Goal: Information Seeking & Learning: Learn about a topic

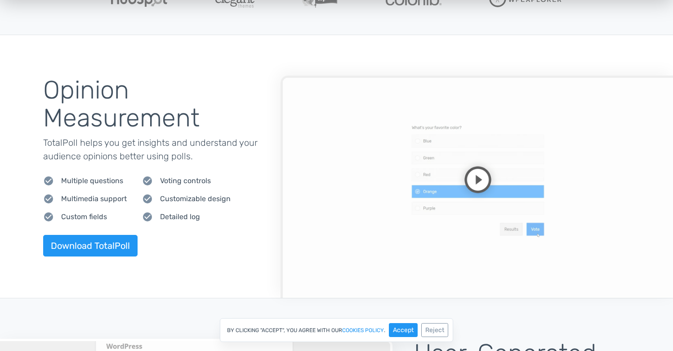
scroll to position [377, 0]
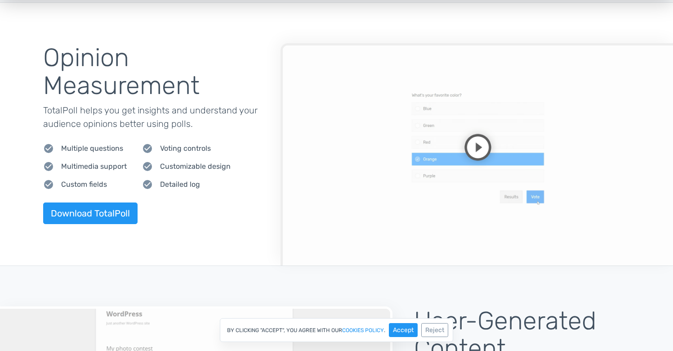
click at [475, 138] on video at bounding box center [477, 154] width 393 height 222
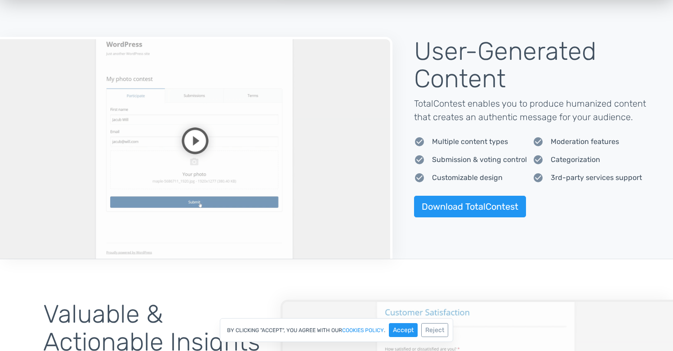
scroll to position [647, 0]
click at [193, 131] on video at bounding box center [196, 147] width 393 height 222
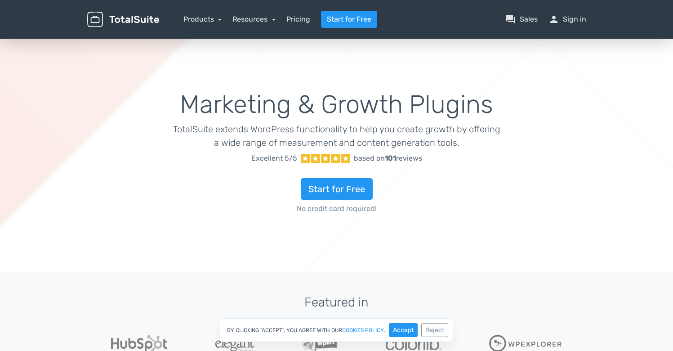
scroll to position [0, 0]
click at [203, 11] on nav "Products TotalPoll WordPress Poll and Contest Plugin TotalContest WordPress Con…" at bounding box center [379, 19] width 427 height 17
click at [203, 17] on link "Products" at bounding box center [202, 19] width 39 height 9
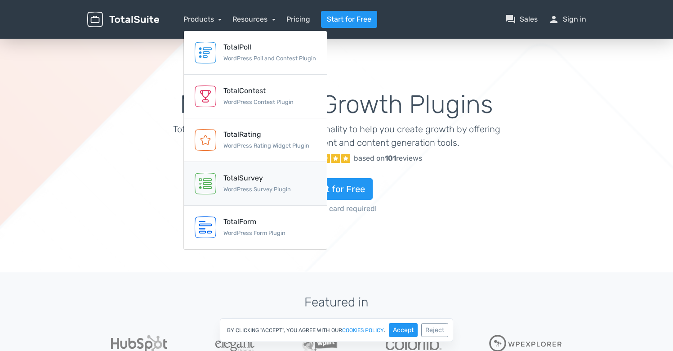
click at [250, 178] on div "TotalSurvey" at bounding box center [256, 178] width 67 height 11
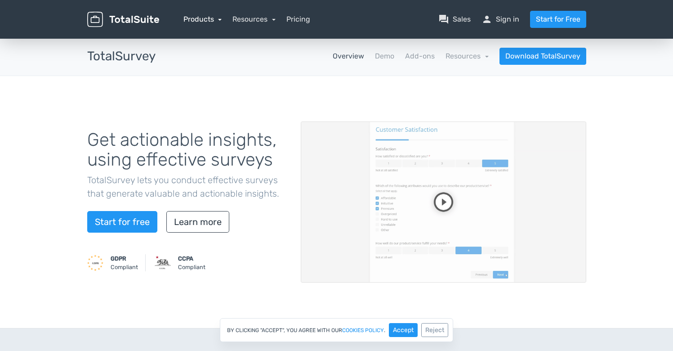
click at [211, 19] on link "Products" at bounding box center [202, 19] width 39 height 9
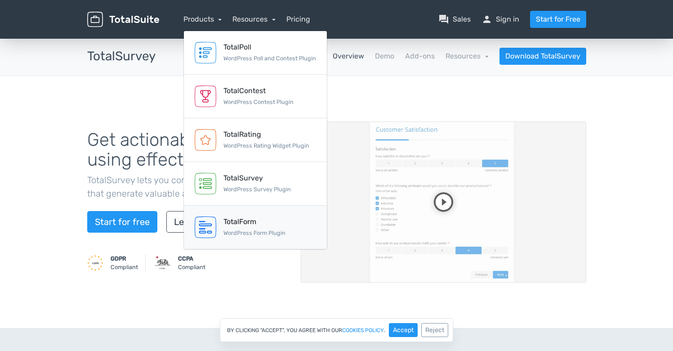
click at [238, 228] on div "TotalForm WordPress Form Plugin" at bounding box center [254, 227] width 62 height 22
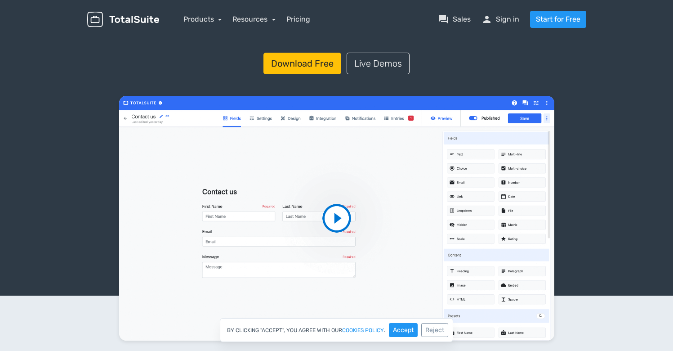
scroll to position [70, 0]
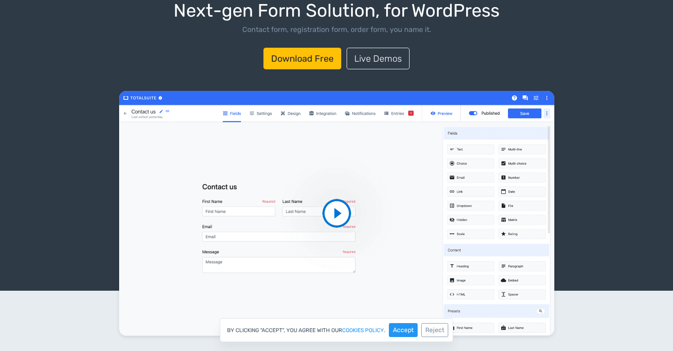
click at [318, 214] on video at bounding box center [336, 213] width 435 height 245
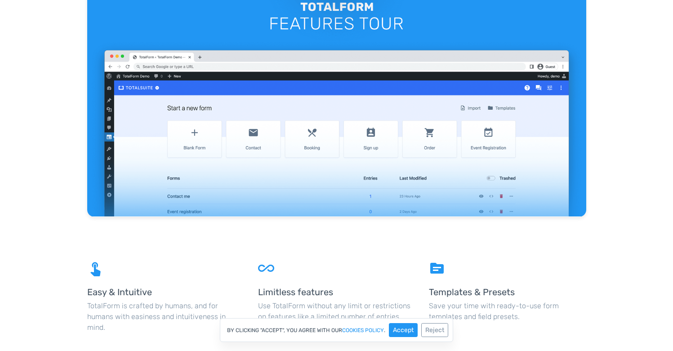
scroll to position [932, 0]
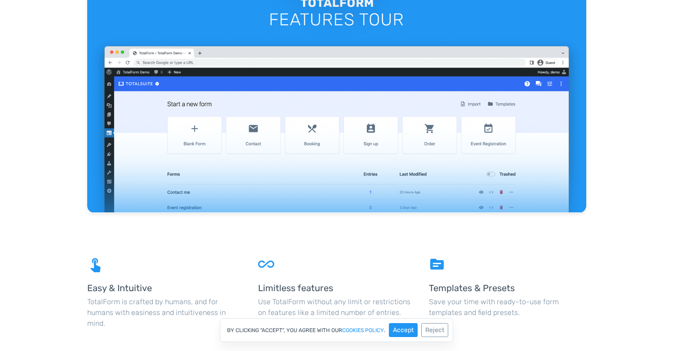
click at [301, 105] on video at bounding box center [336, 72] width 499 height 281
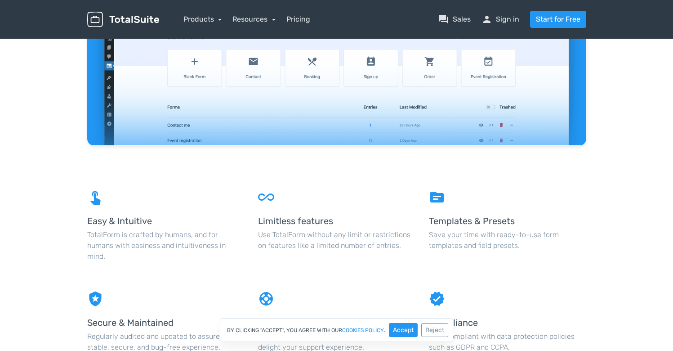
scroll to position [1011, 0]
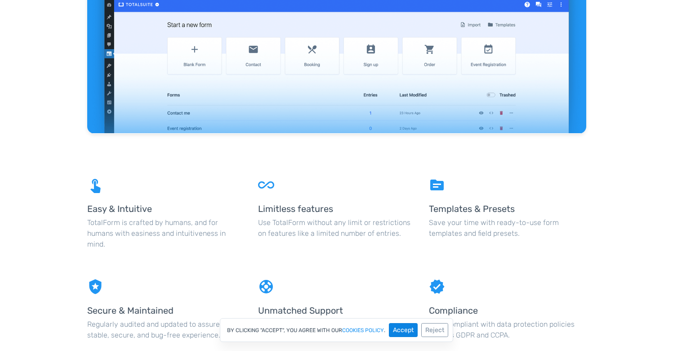
click at [391, 331] on button "Accept" at bounding box center [403, 330] width 29 height 14
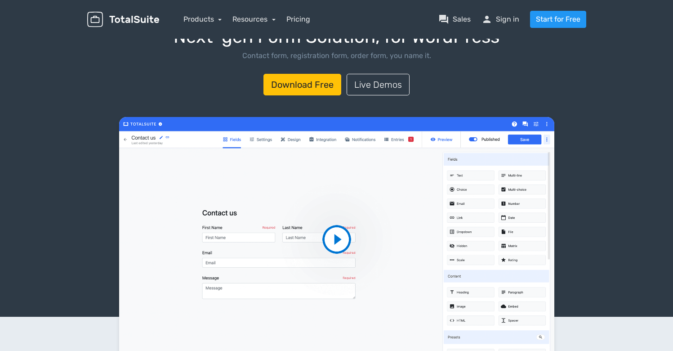
scroll to position [38, 0]
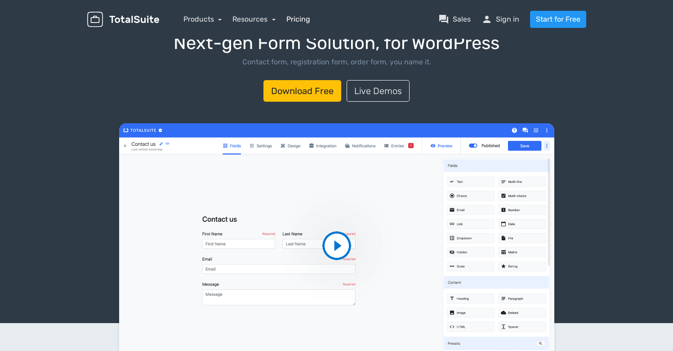
click at [292, 18] on link "Pricing" at bounding box center [298, 19] width 24 height 11
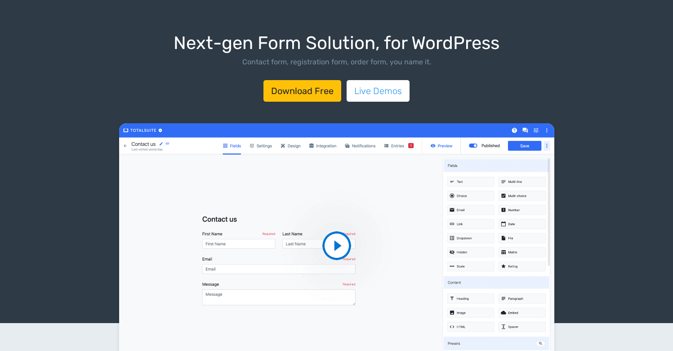
click at [354, 93] on link "Live Demos" at bounding box center [378, 91] width 63 height 22
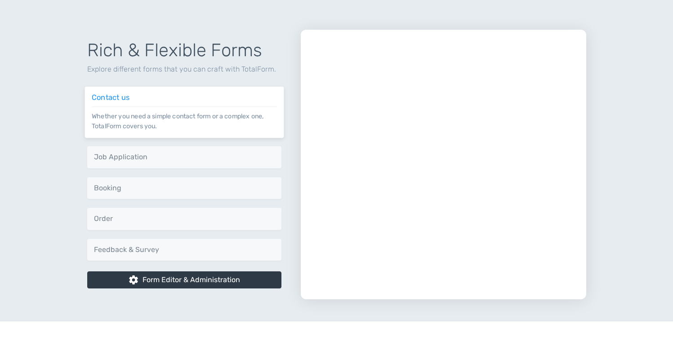
scroll to position [423, 0]
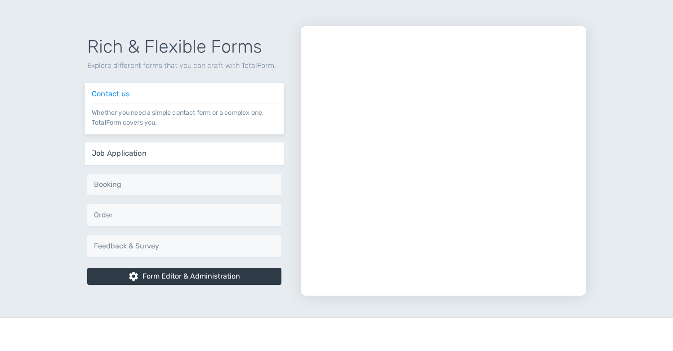
click at [209, 147] on div "Job Application Seamlessly receive job applications and CVs on your website." at bounding box center [184, 153] width 199 height 22
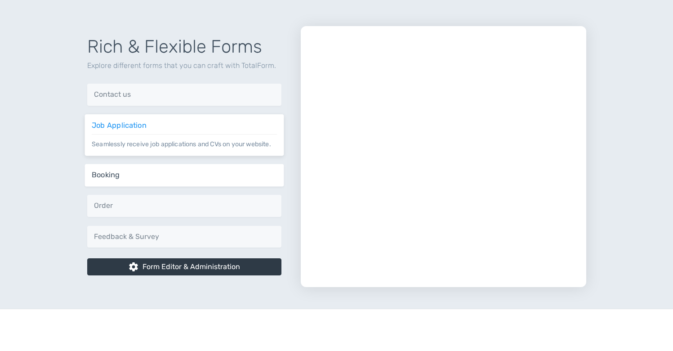
click at [200, 170] on div "Booking Offer your customers the ability to book a consultation through TotalFo…" at bounding box center [184, 175] width 199 height 22
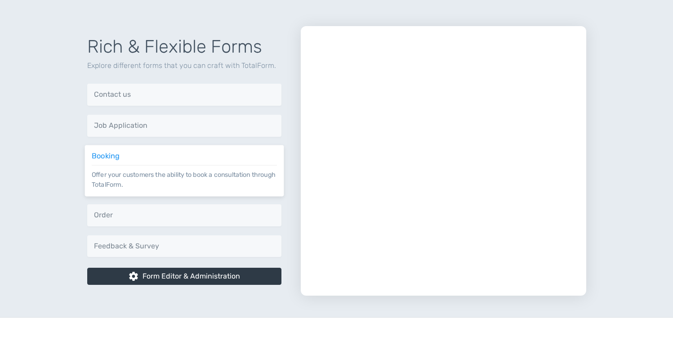
click at [196, 199] on div "Rich & Flexible Forms Explore different forms that you can craft with TotalForm…" at bounding box center [187, 160] width 214 height 269
click at [195, 209] on div "Order Start selling your products and receiving orders quickly." at bounding box center [184, 215] width 199 height 22
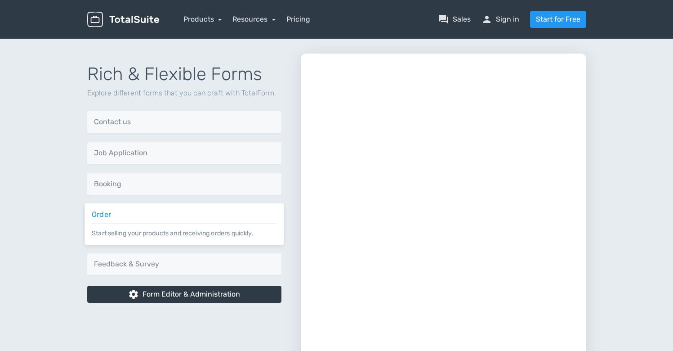
scroll to position [422, 0]
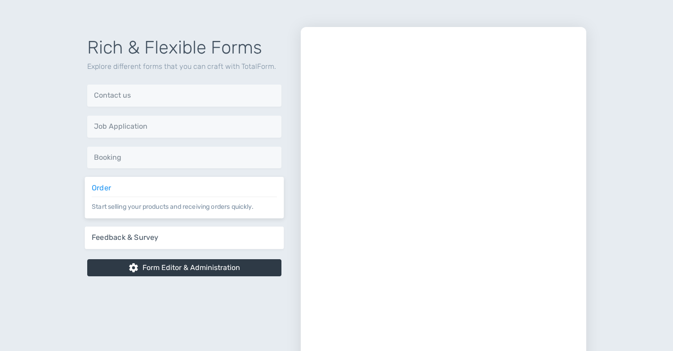
click at [191, 235] on h6 "Feedback & Survey" at bounding box center [183, 237] width 185 height 8
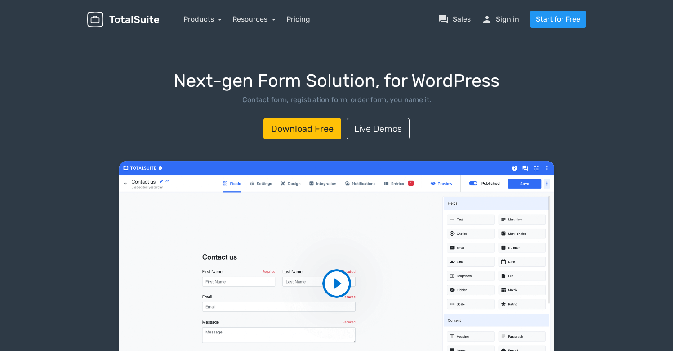
scroll to position [0, 0]
click at [190, 18] on link "Products" at bounding box center [202, 19] width 39 height 9
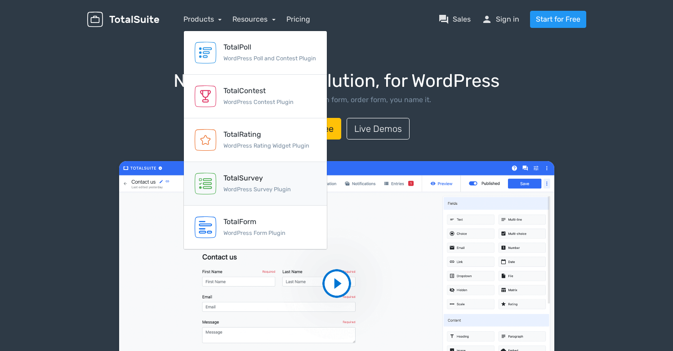
click at [262, 181] on div "TotalSurvey" at bounding box center [256, 178] width 67 height 11
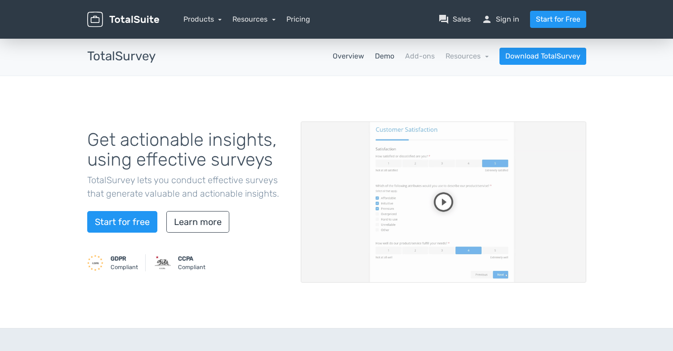
click at [384, 57] on link "Demo" at bounding box center [384, 56] width 19 height 11
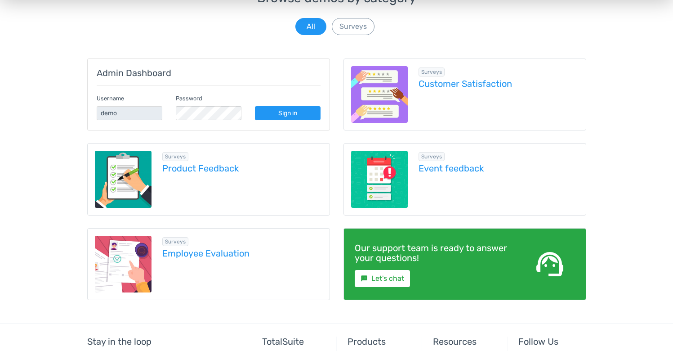
scroll to position [107, 0]
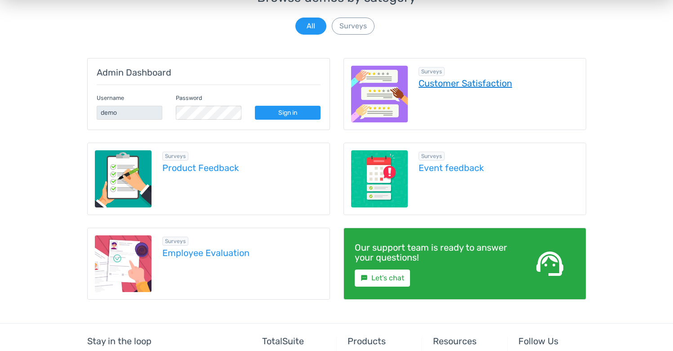
click at [464, 86] on link "Customer Satisfaction" at bounding box center [499, 83] width 160 height 10
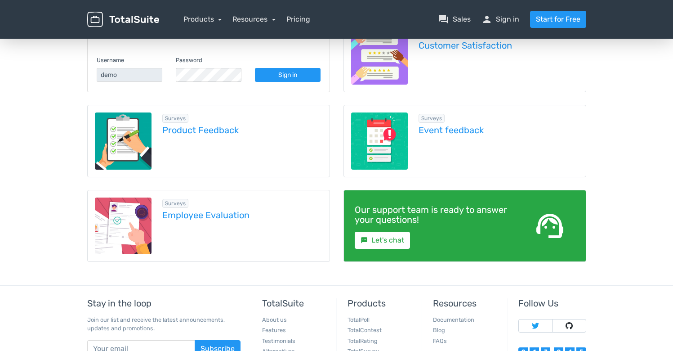
scroll to position [142, 0]
